Goal: Check status: Check status

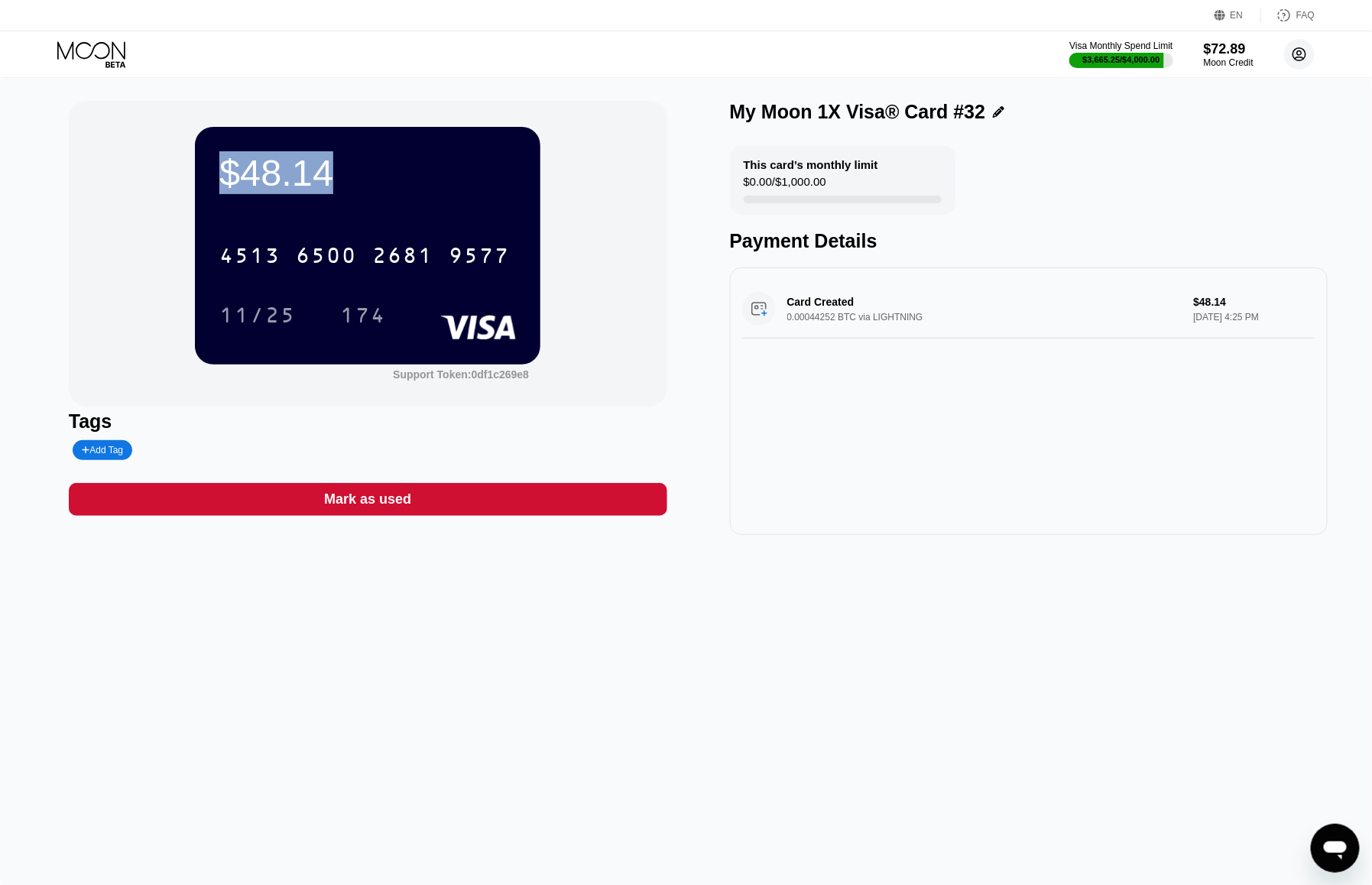
click at [1294, 49] on circle at bounding box center [1300, 55] width 31 height 31
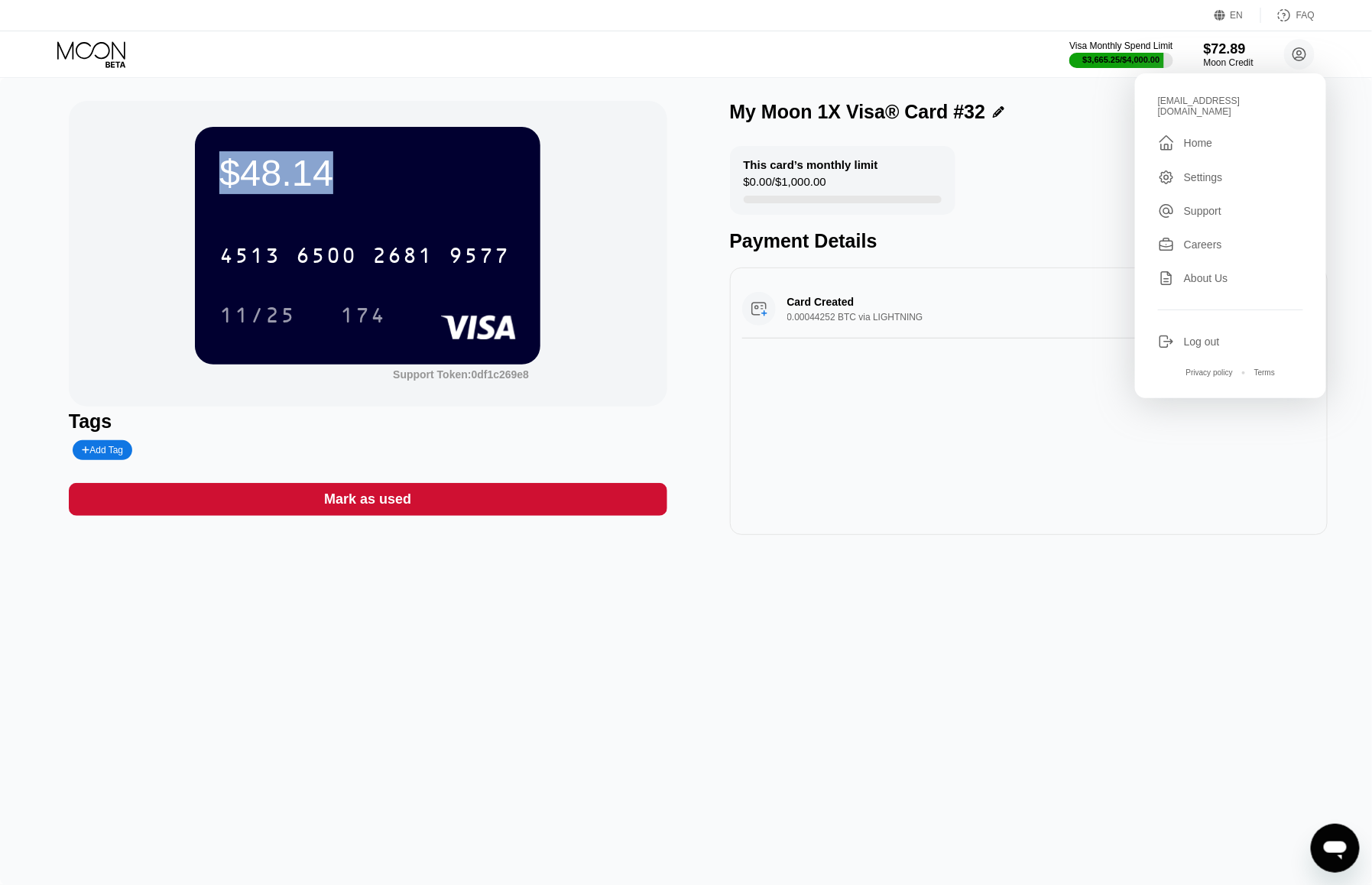
click at [896, 64] on div "Visa Monthly Spend Limit $3,665.25 / $4,000.00 $72.89 Moon Credit [EMAIL_ADDRES…" at bounding box center [686, 55] width 1372 height 46
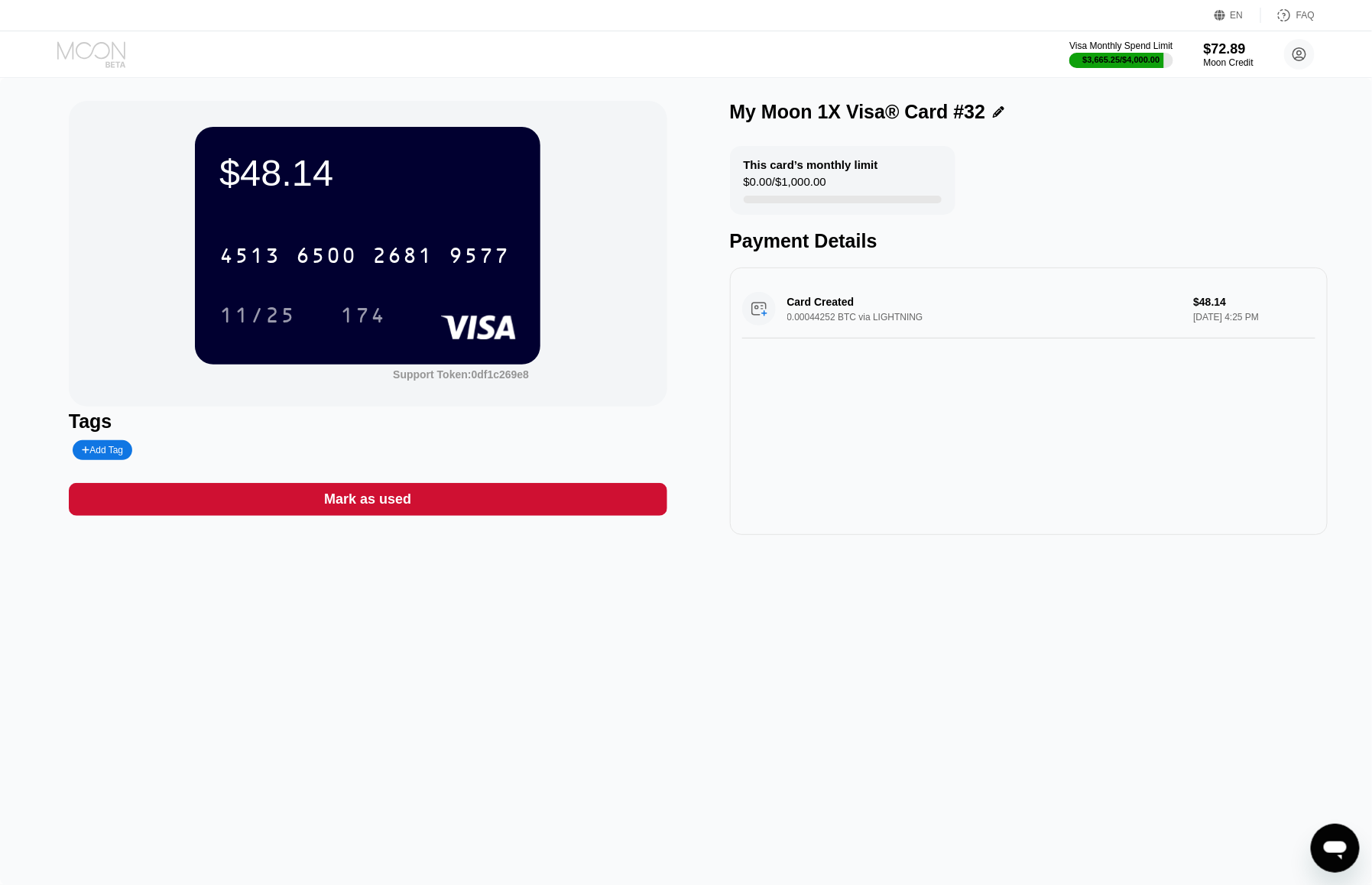
click at [121, 48] on icon at bounding box center [92, 54] width 71 height 26
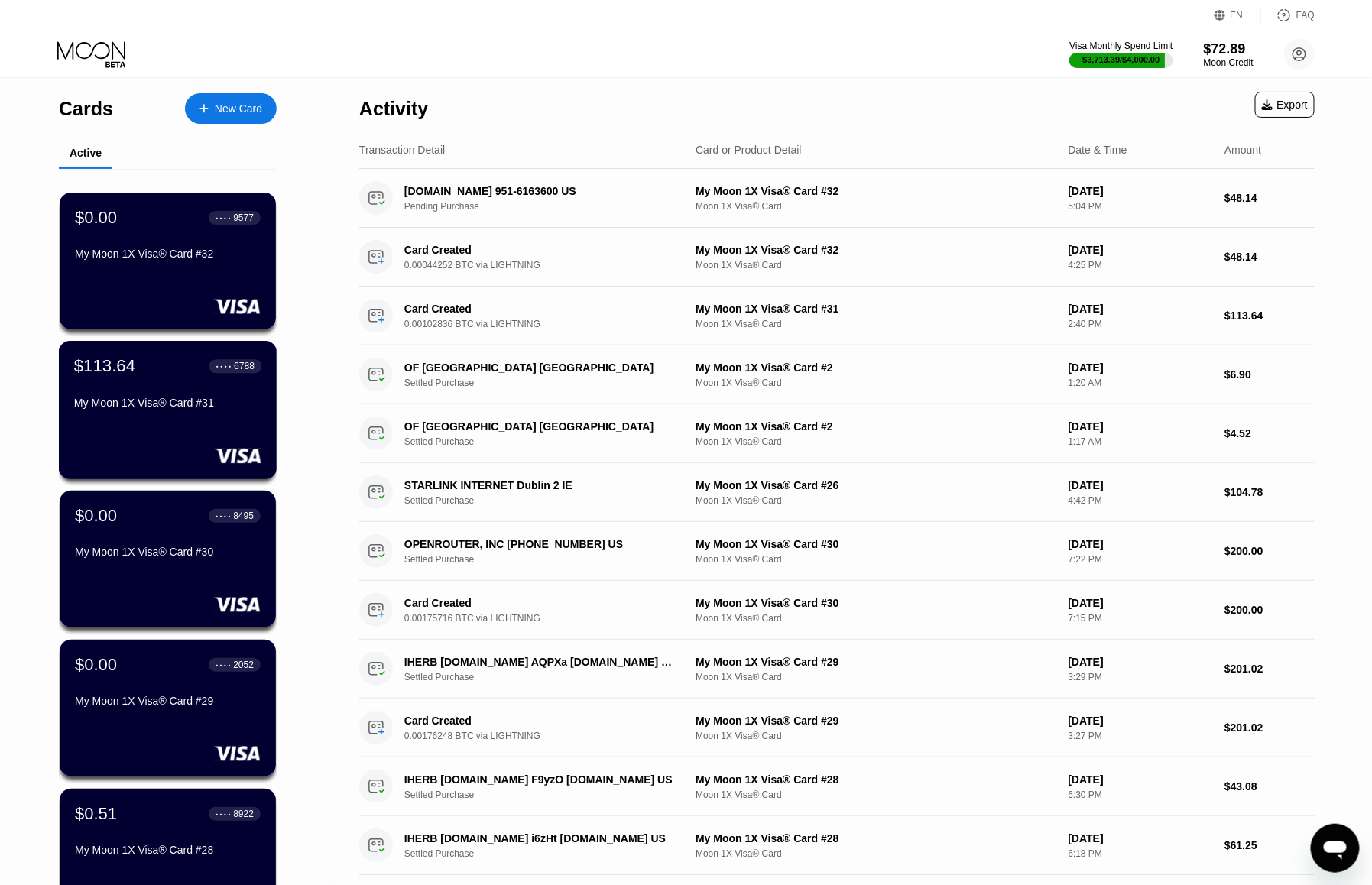
click at [205, 376] on div "$113.64 ● ● ● ● 6788" at bounding box center [168, 366] width 188 height 20
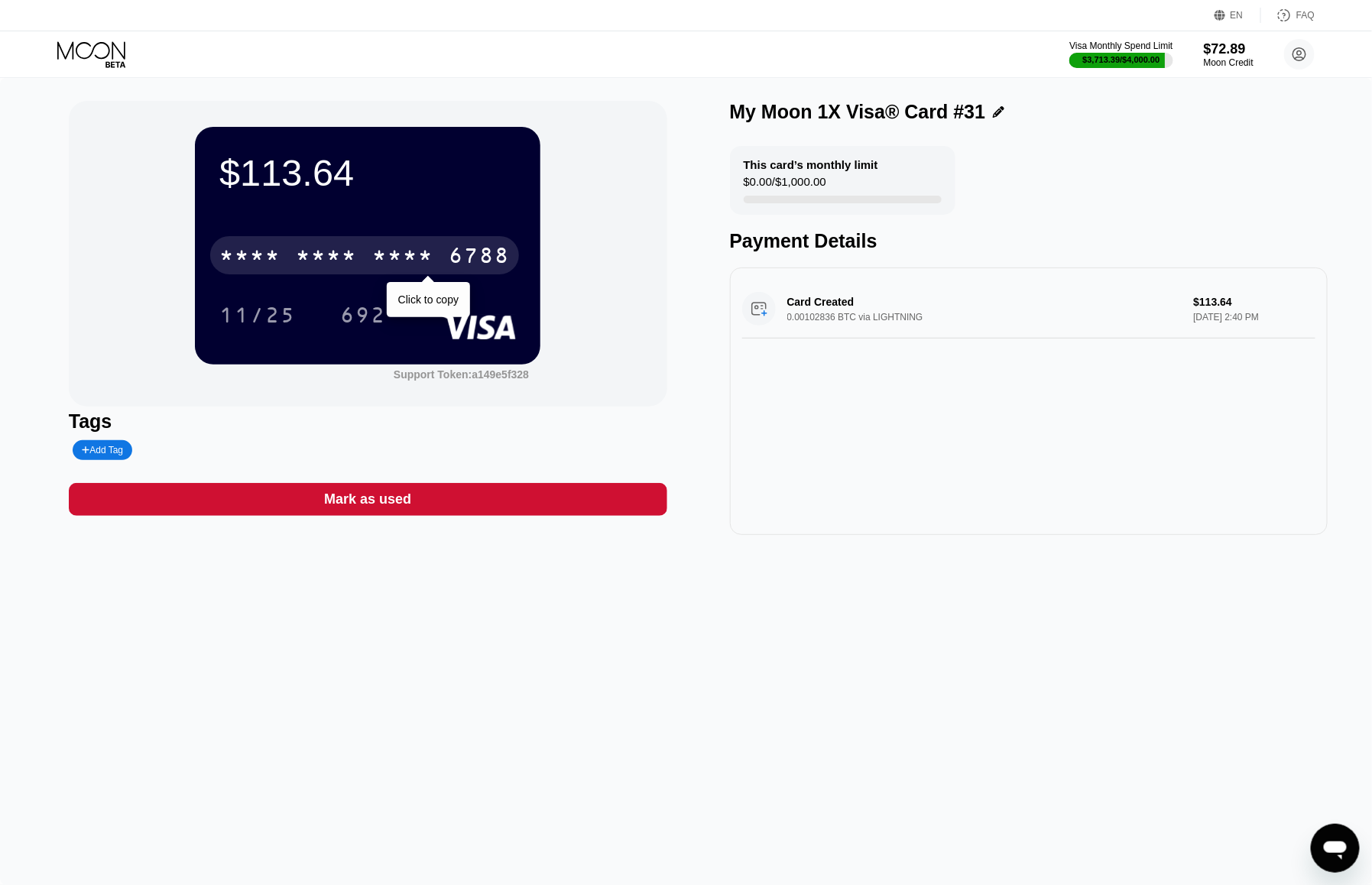
click at [357, 262] on div "* * * *" at bounding box center [327, 257] width 61 height 25
click at [865, 495] on div "Card Created 0.00102836 BTC via LIGHTNING $113.64 [DATE] 2:40 PM" at bounding box center [1029, 402] width 599 height 268
